Goal: Task Accomplishment & Management: Use online tool/utility

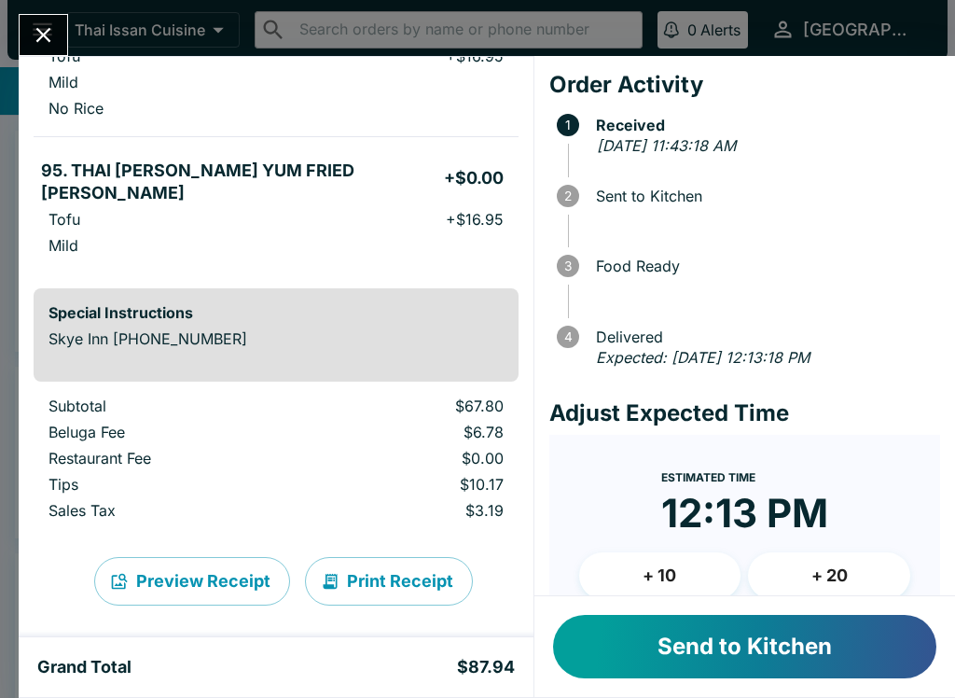
scroll to position [447, 0]
click at [702, 657] on button "Send to Kitchen" at bounding box center [744, 646] width 383 height 63
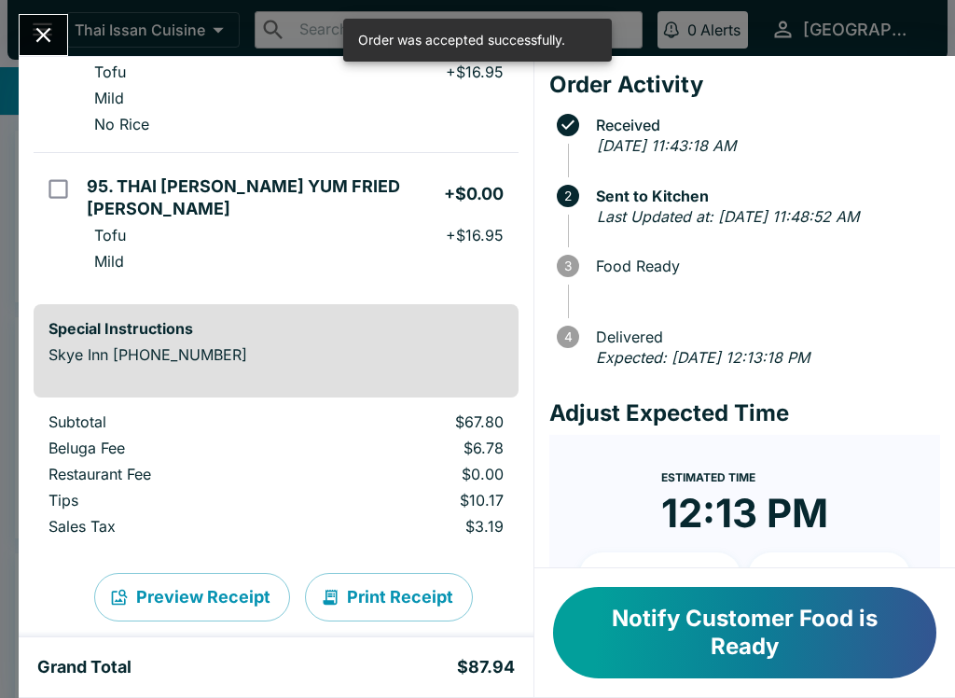
click at [412, 573] on button "Print Receipt" at bounding box center [389, 597] width 168 height 49
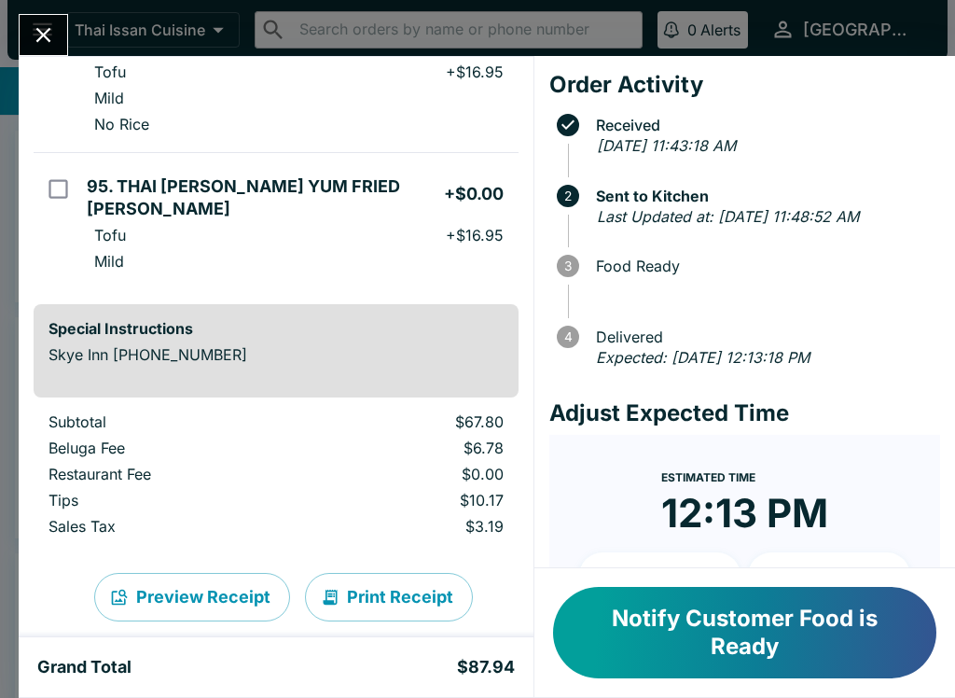
click at [763, 662] on button "Notify Customer Food is Ready" at bounding box center [744, 632] width 383 height 91
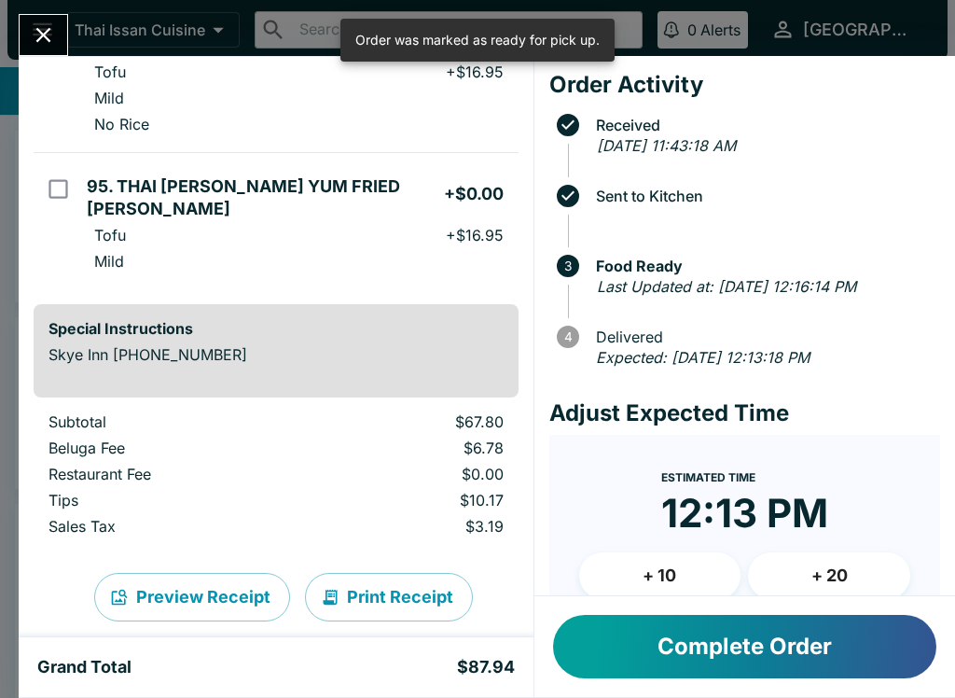
click at [727, 655] on button "Complete Order" at bounding box center [744, 646] width 383 height 63
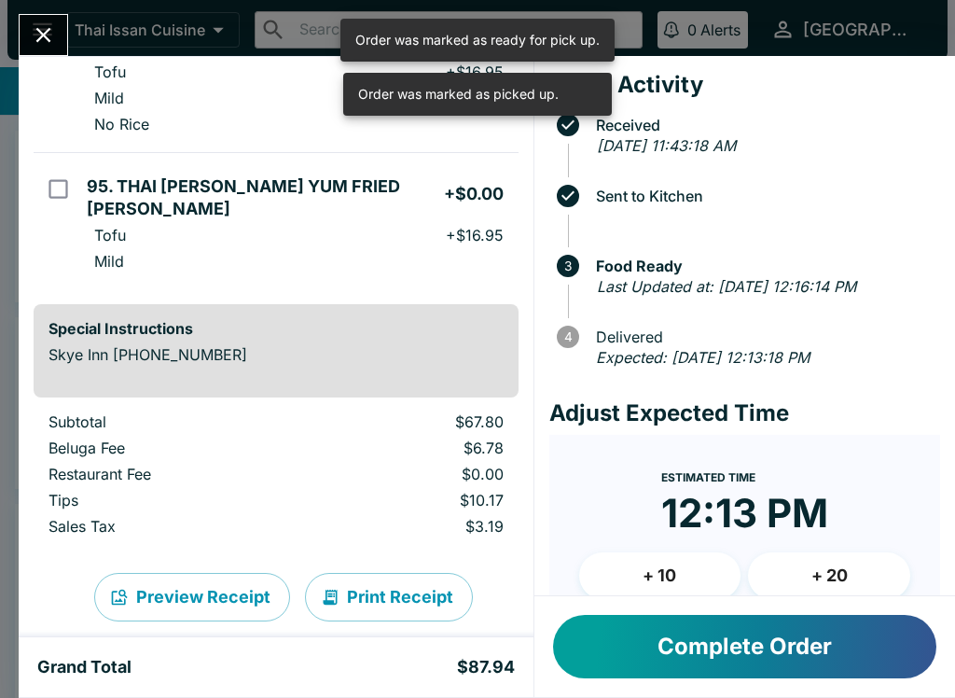
click at [704, 654] on button "Complete Order" at bounding box center [744, 646] width 383 height 63
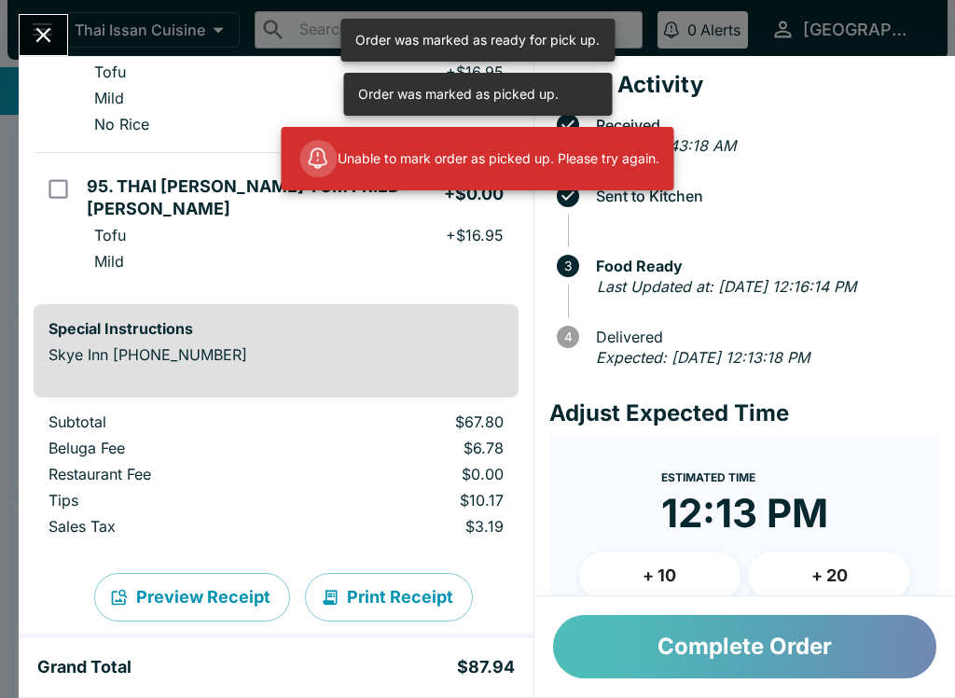
click at [652, 657] on button "Complete Order" at bounding box center [744, 646] width 383 height 63
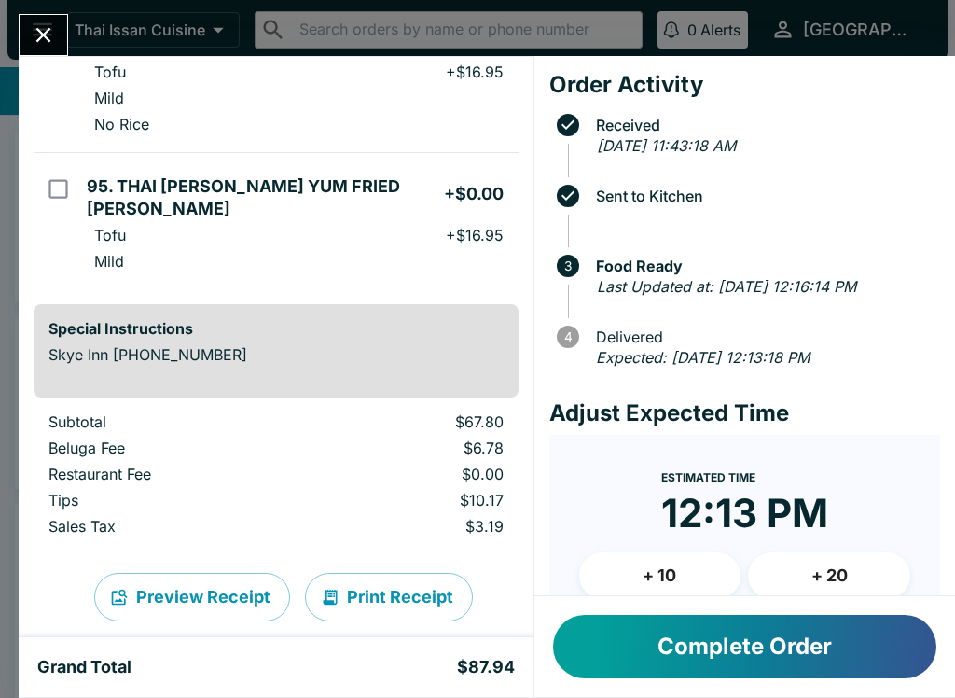
click at [49, 40] on icon "Close" at bounding box center [43, 35] width 15 height 15
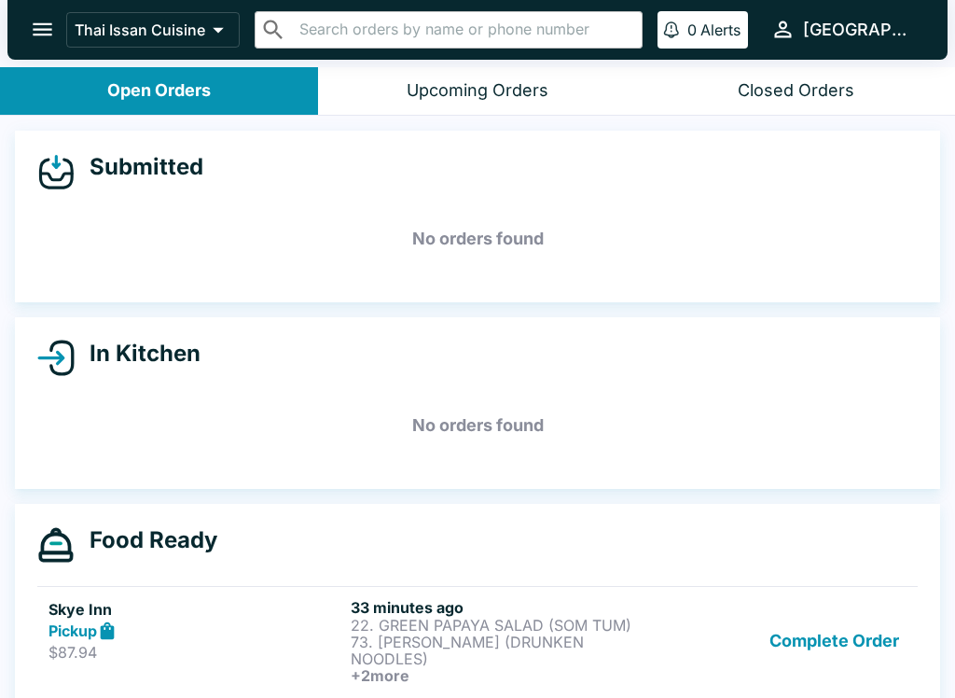
click at [831, 617] on button "Complete Order" at bounding box center [834, 641] width 145 height 86
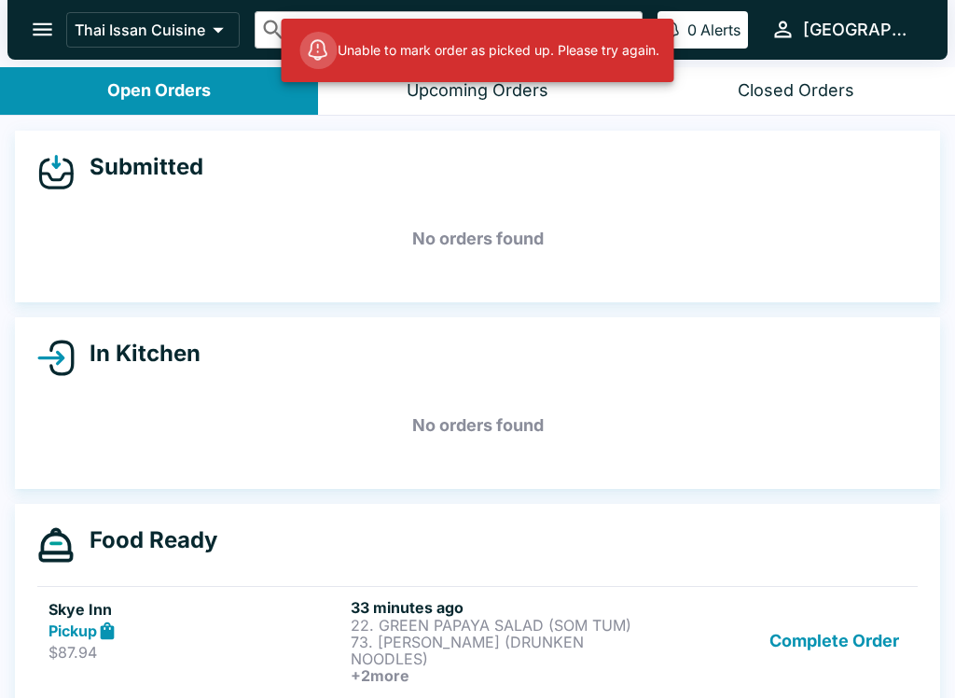
click at [835, 635] on button "Complete Order" at bounding box center [834, 641] width 145 height 86
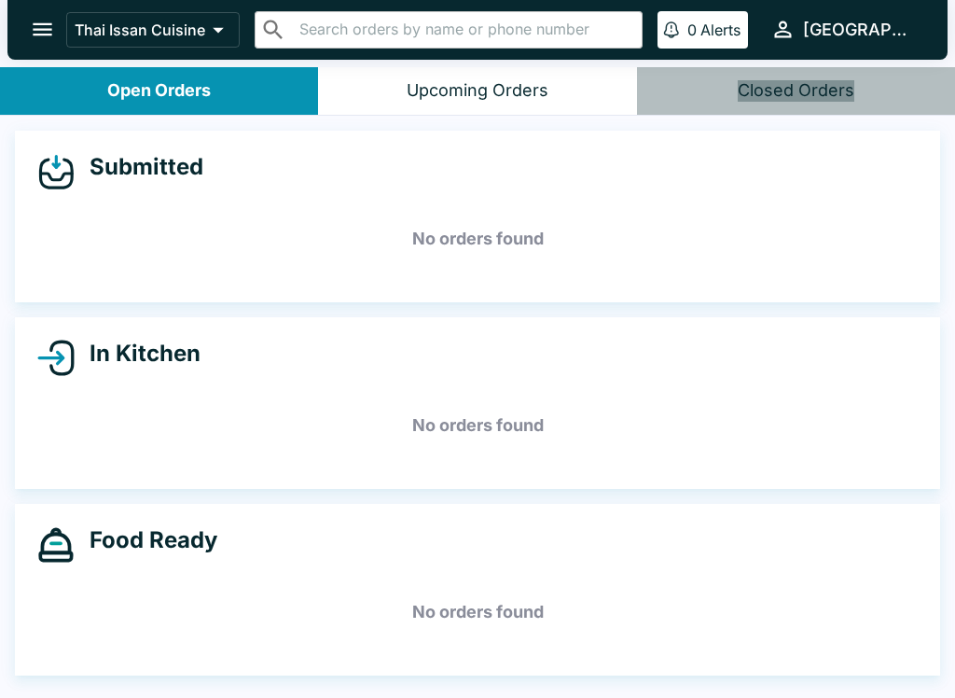
click at [815, 91] on div "Closed Orders" at bounding box center [796, 90] width 117 height 21
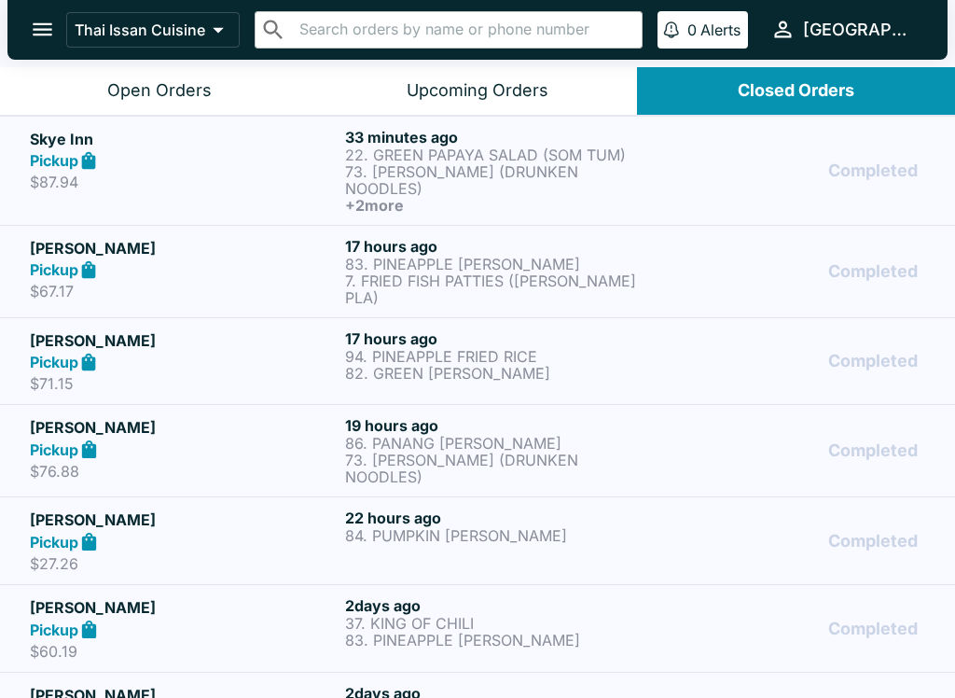
click at [578, 452] on p "73. [PERSON_NAME] (DRUNKEN NOODLES)" at bounding box center [499, 469] width 308 height 34
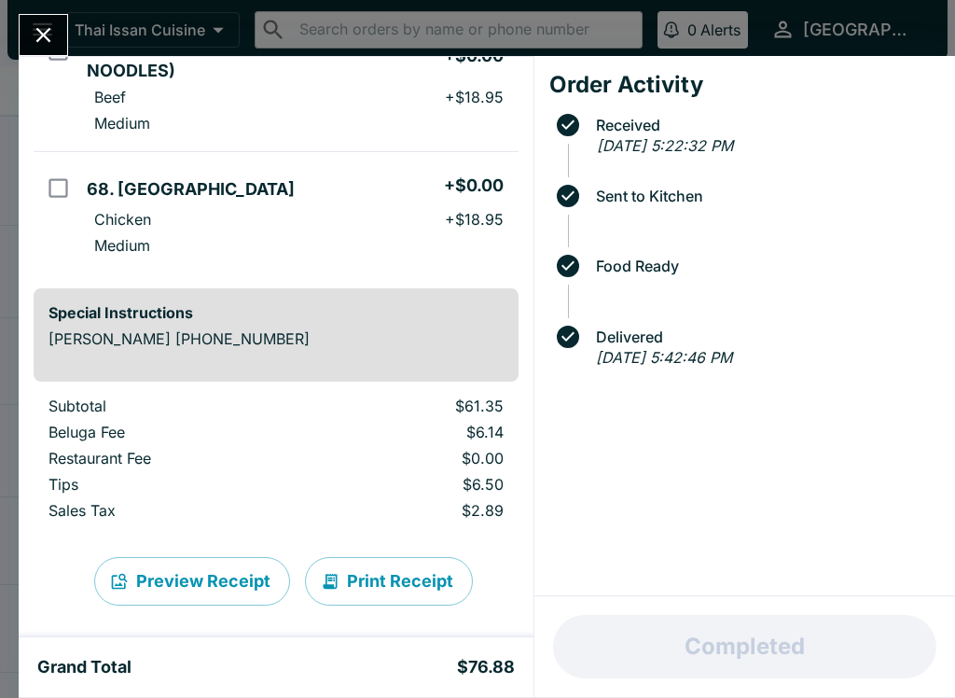
scroll to position [351, 0]
click at [404, 567] on button "Print Receipt" at bounding box center [389, 582] width 168 height 49
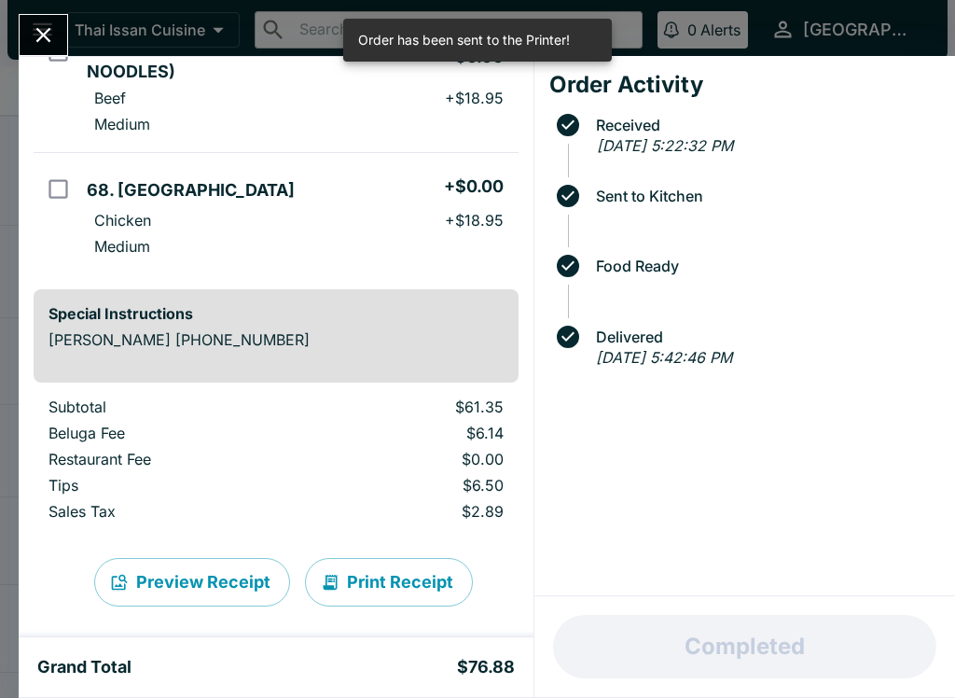
click at [48, 46] on icon "Close" at bounding box center [43, 34] width 25 height 25
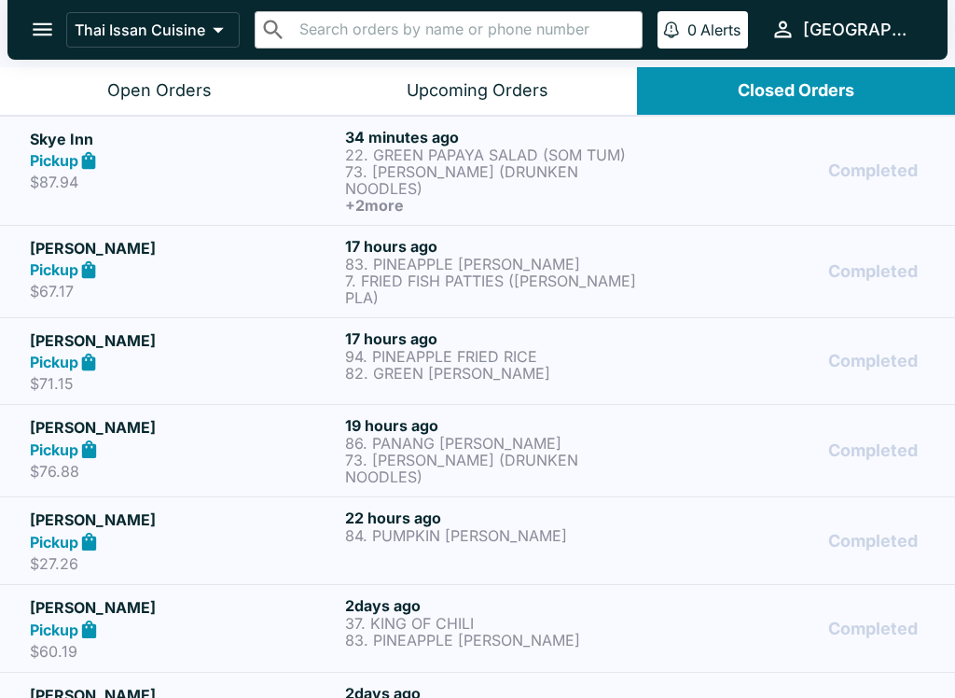
click at [180, 88] on div "Open Orders" at bounding box center [159, 90] width 105 height 21
